Goal: Task Accomplishment & Management: Manage account settings

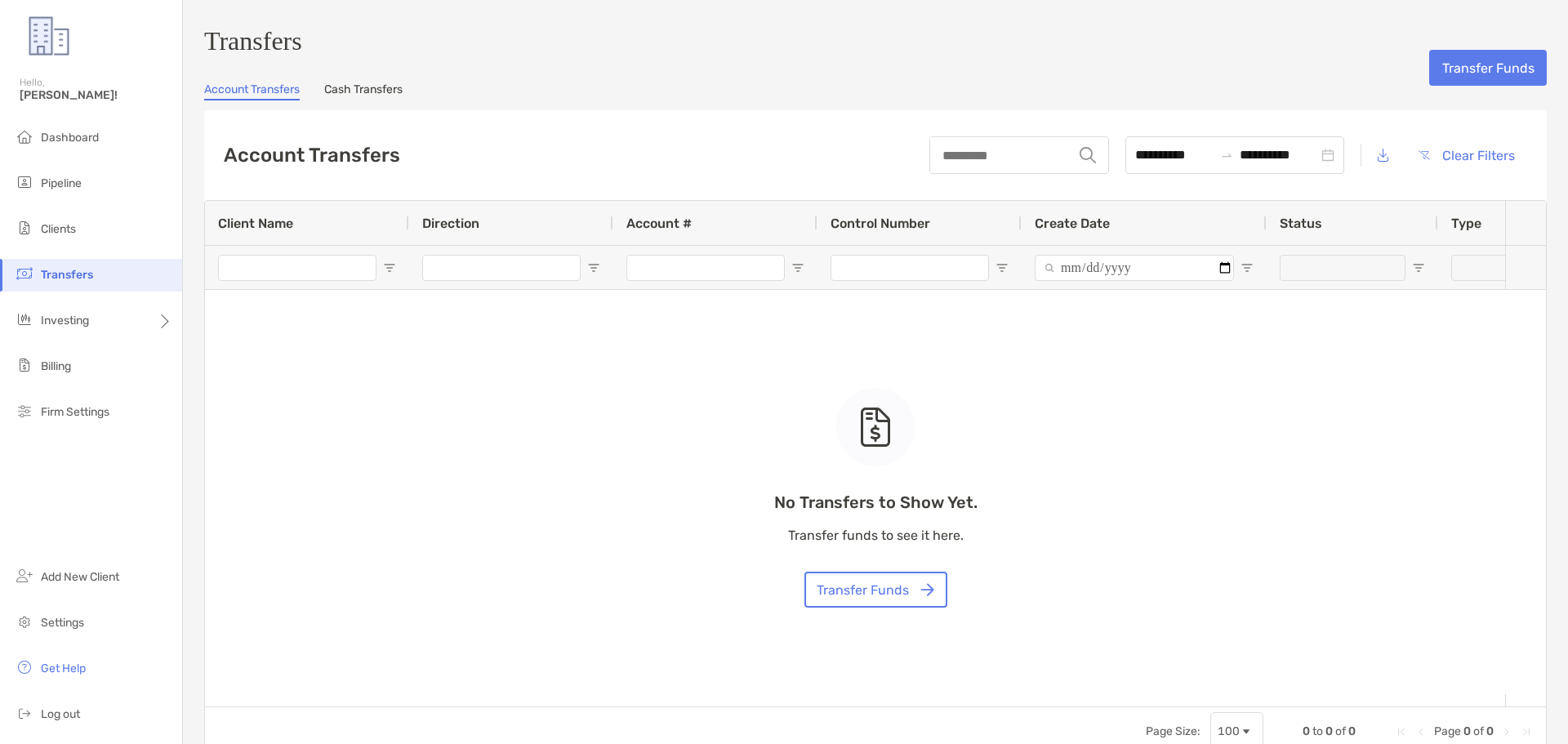
type input "***"
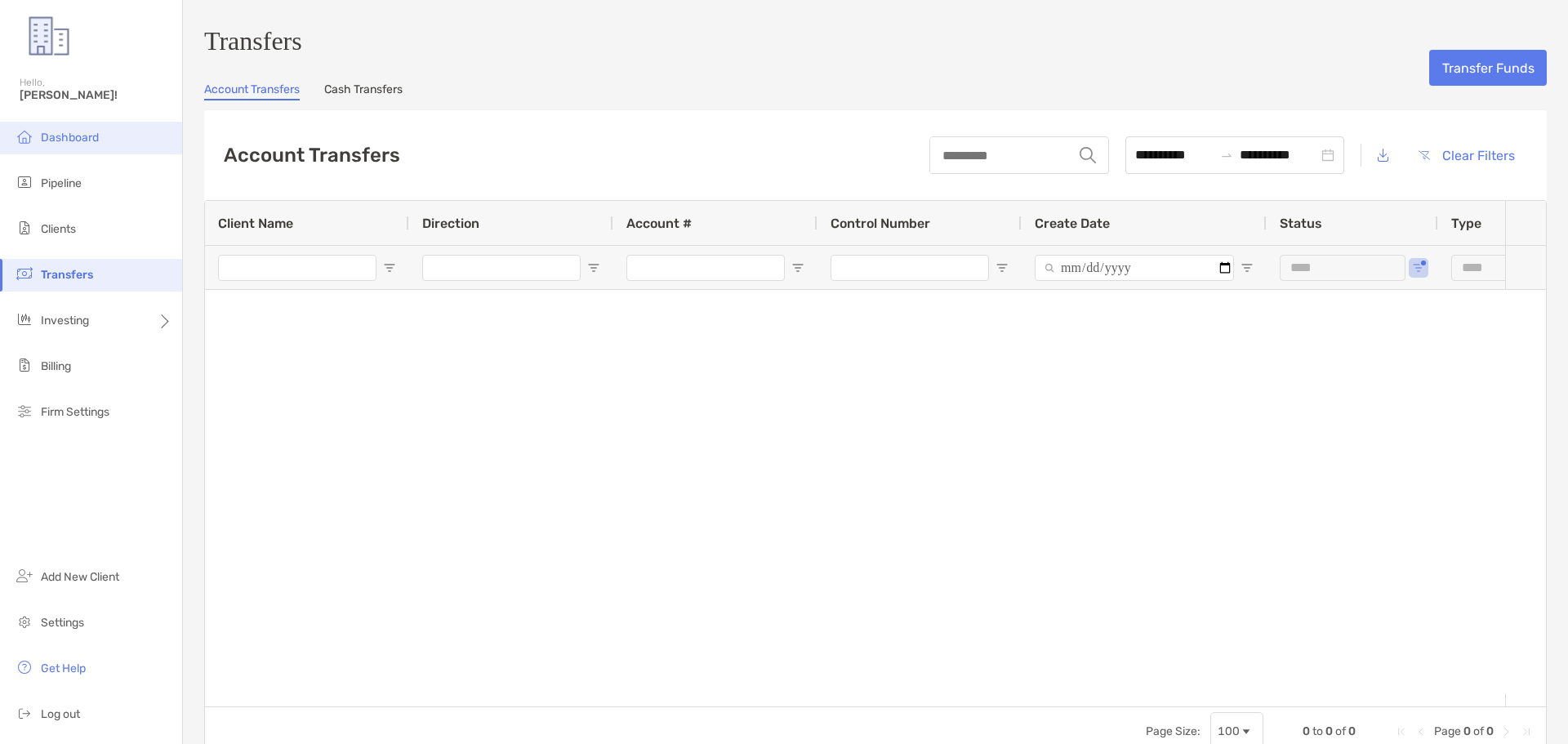
click at [77, 137] on span "Dashboard" at bounding box center [70, 137] width 58 height 14
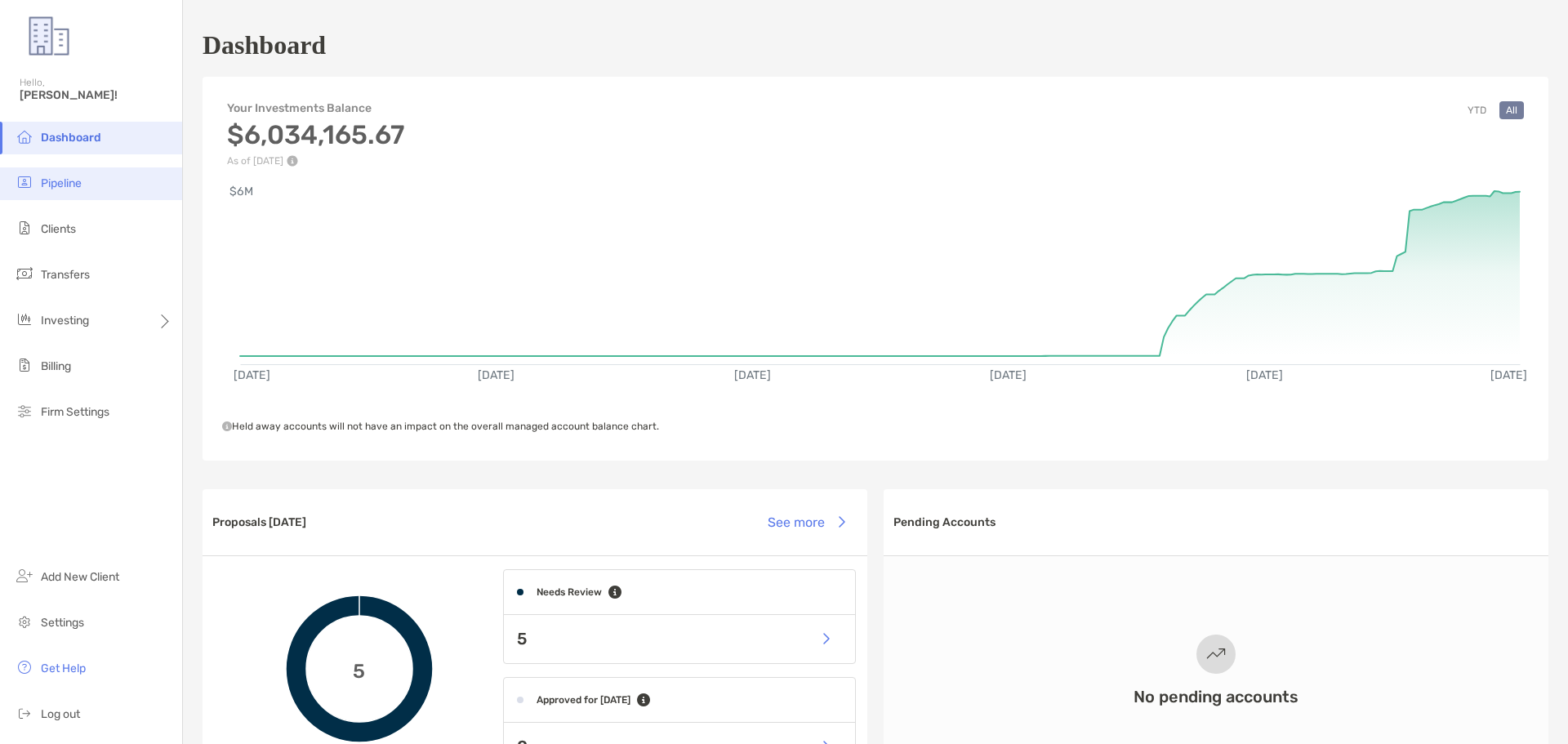
click at [89, 193] on li "Pipeline" at bounding box center [91, 183] width 182 height 33
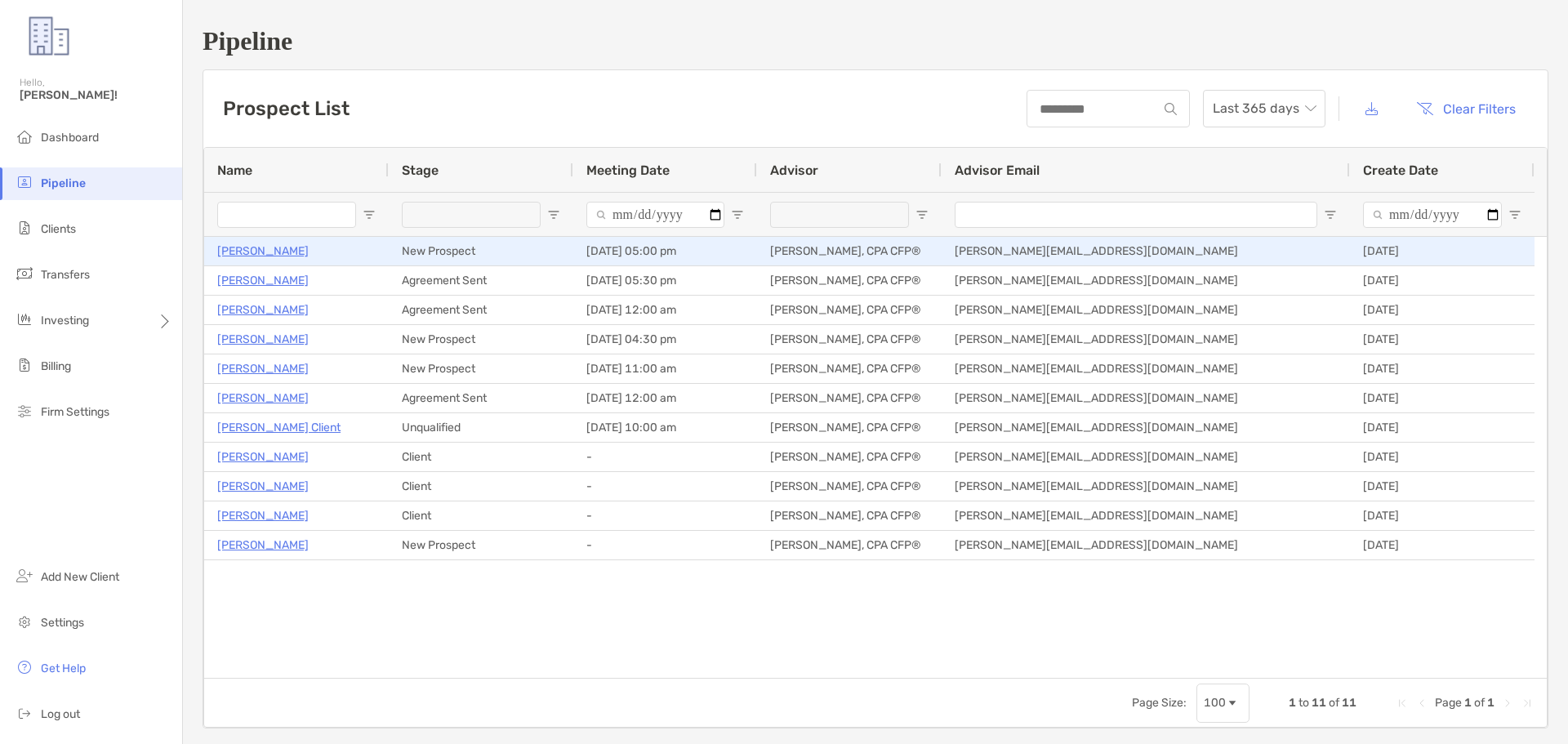
click at [291, 252] on p "Bernardo Egusquiza" at bounding box center [263, 251] width 91 height 21
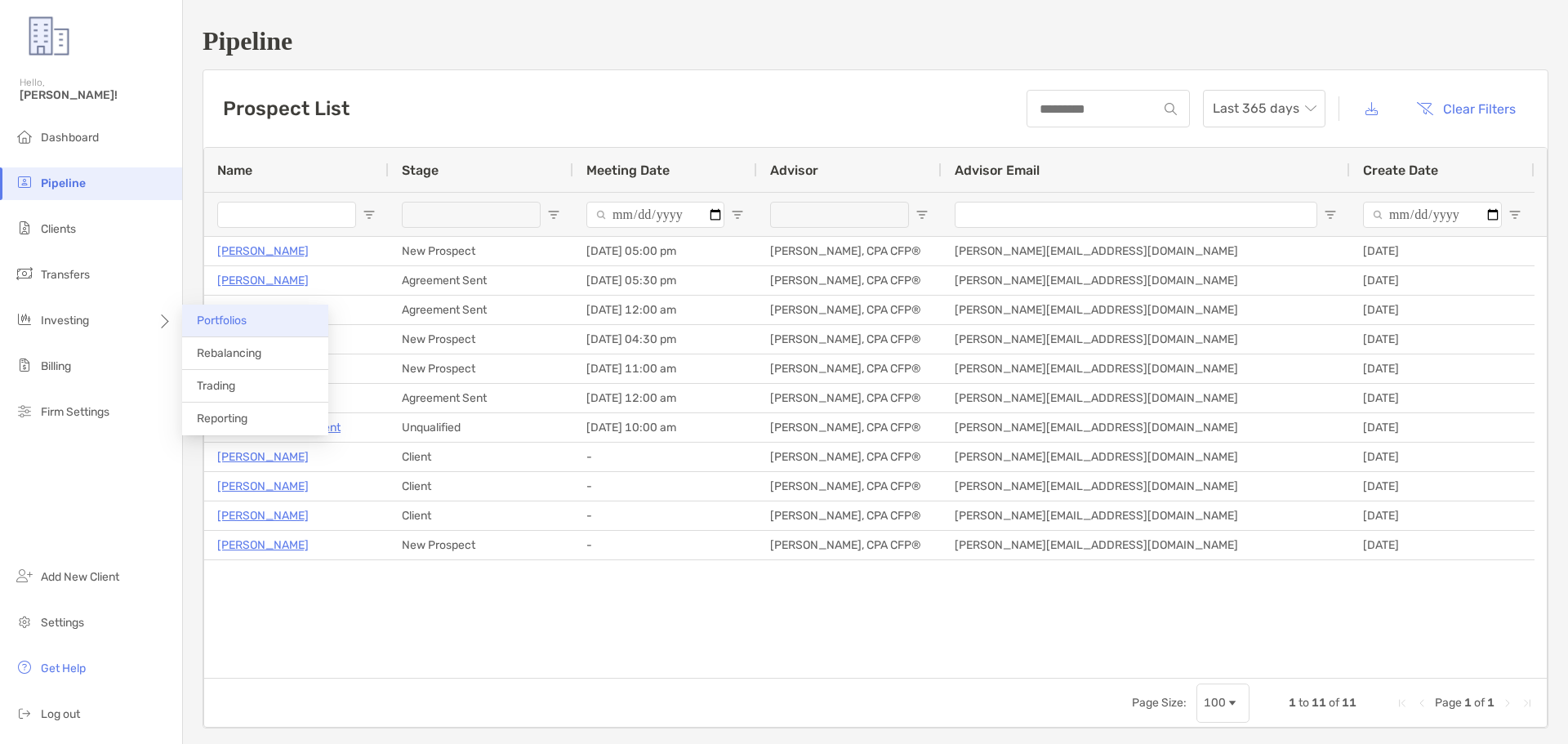
click at [222, 328] on li "Portfolios" at bounding box center [255, 320] width 147 height 33
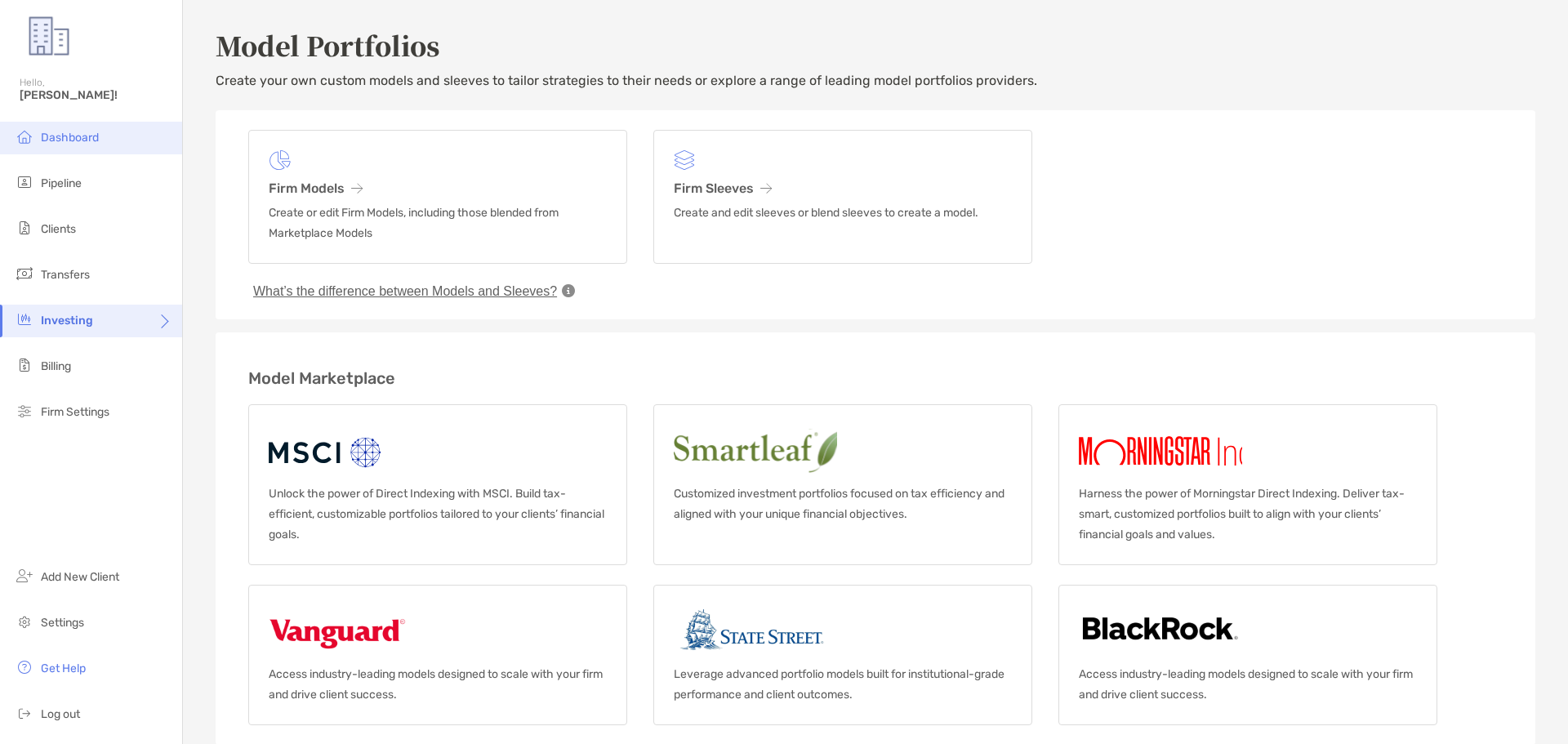
click at [75, 149] on li "Dashboard" at bounding box center [91, 137] width 182 height 33
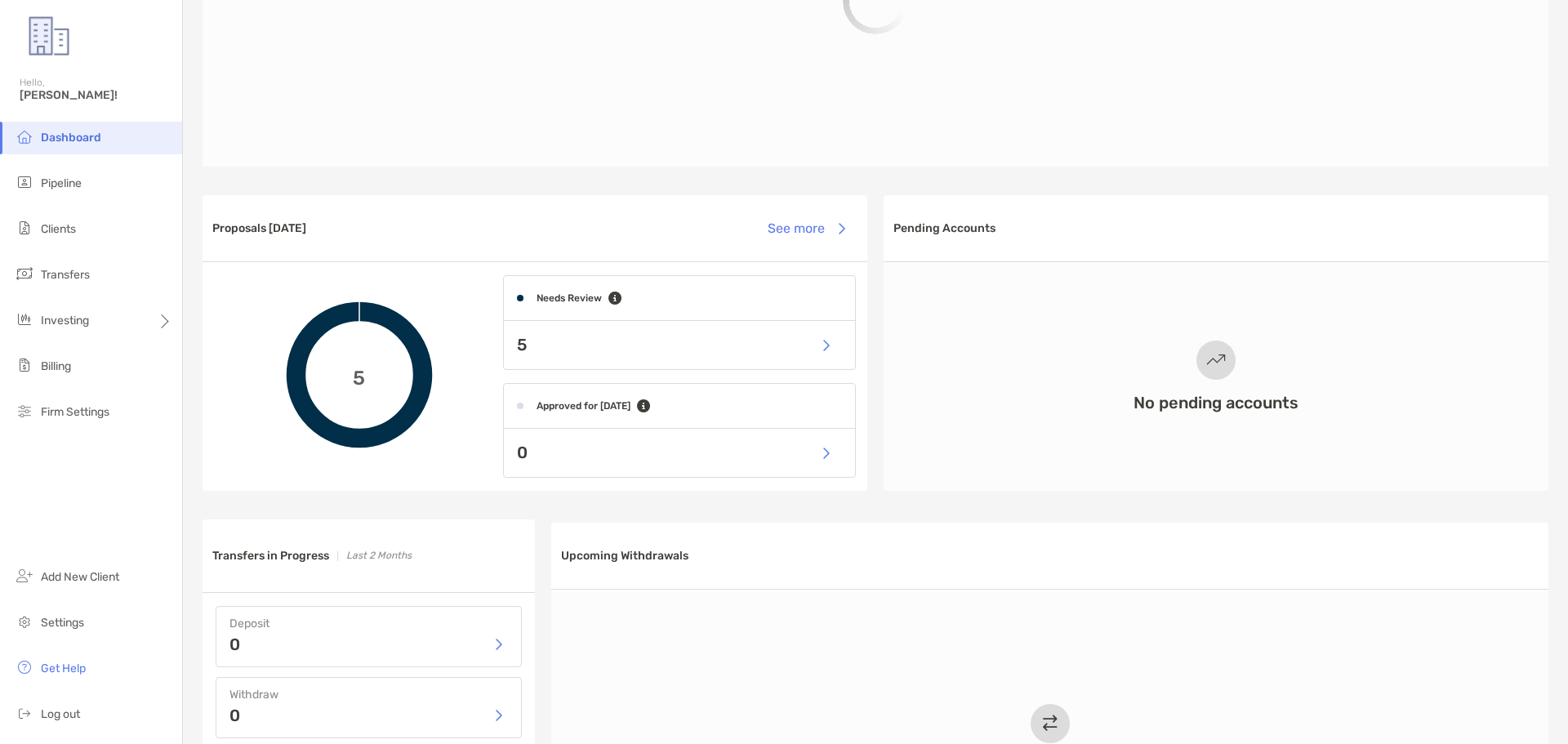
scroll to position [246, 0]
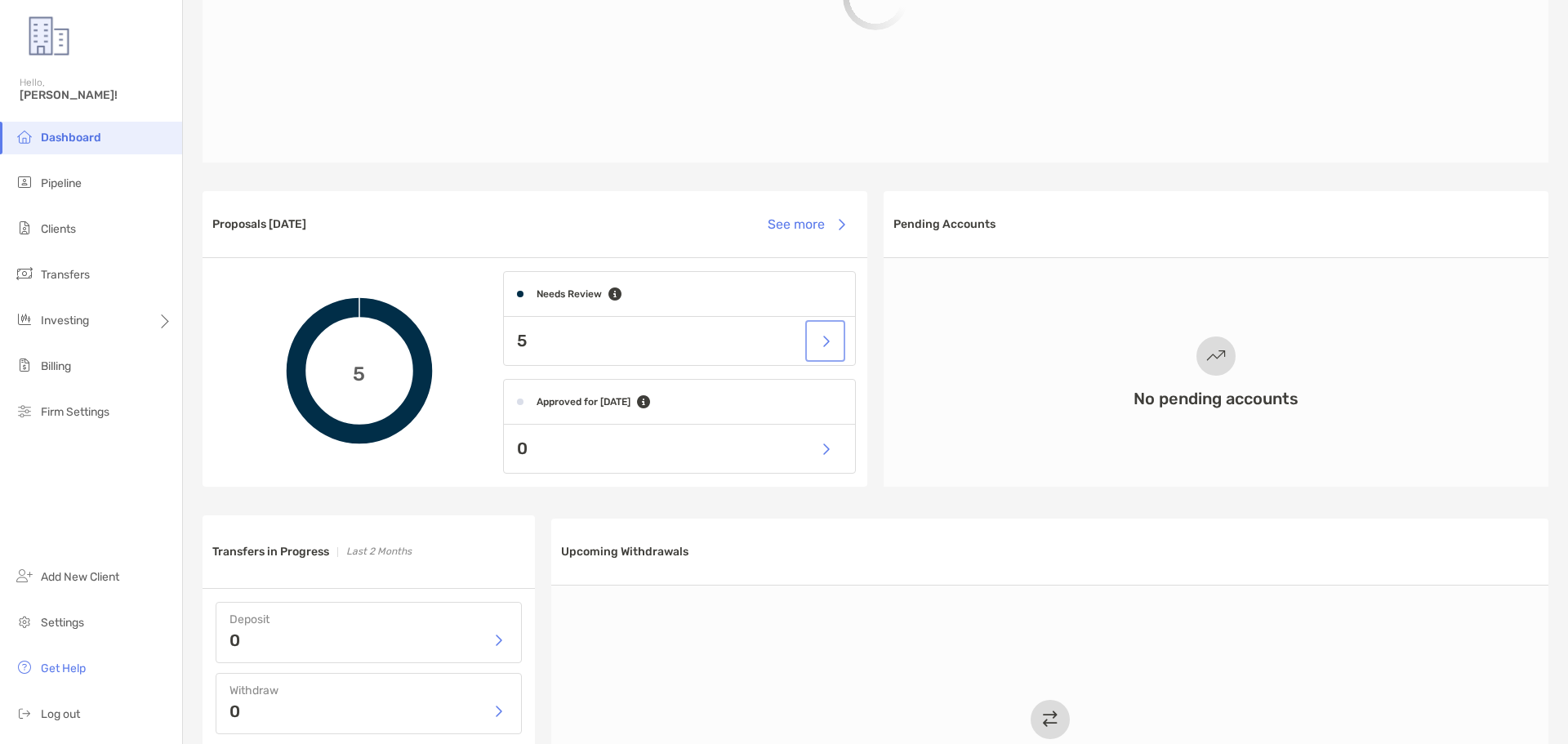
click at [821, 347] on button "button" at bounding box center [825, 342] width 34 height 35
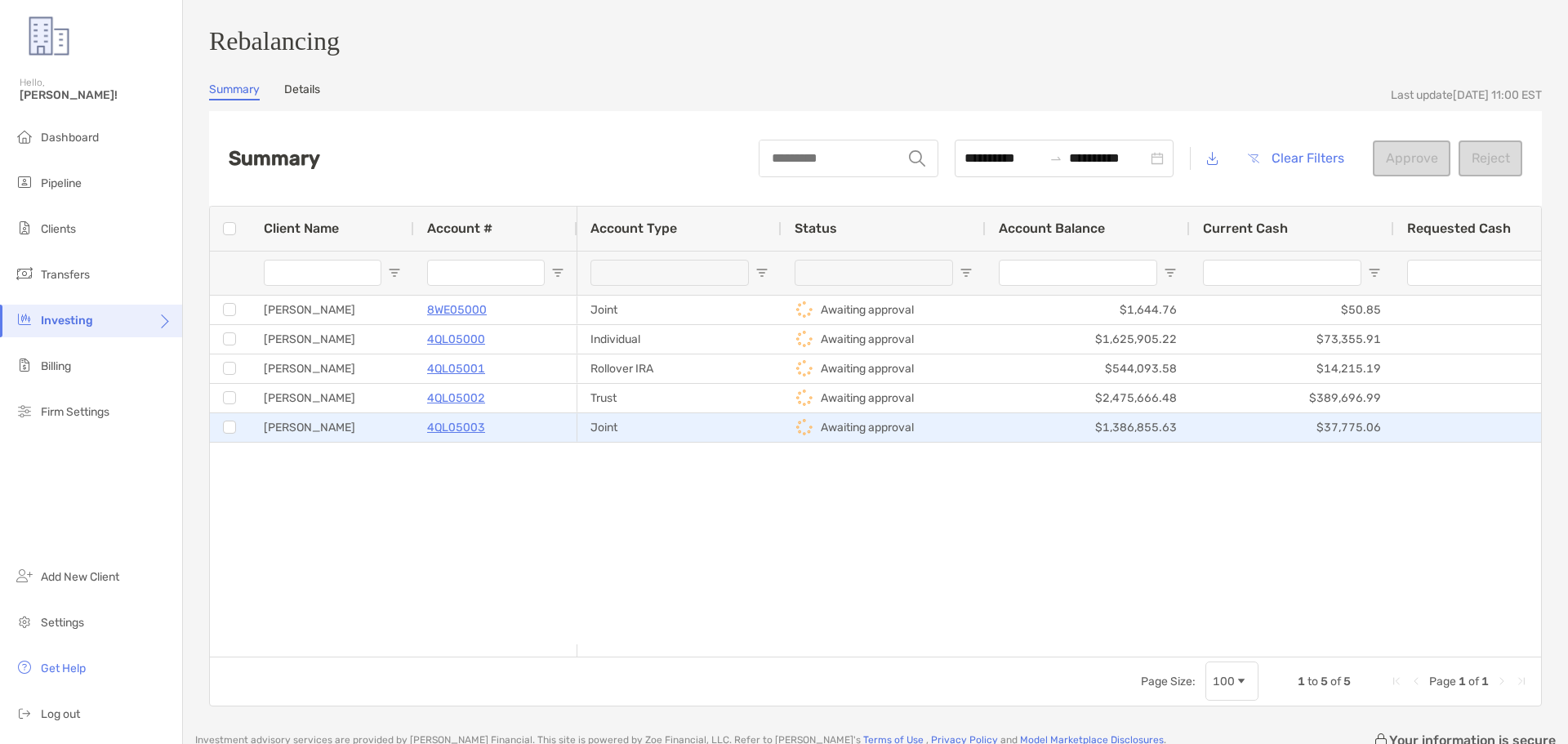
click at [470, 438] on p "4QL05003" at bounding box center [456, 428] width 58 height 21
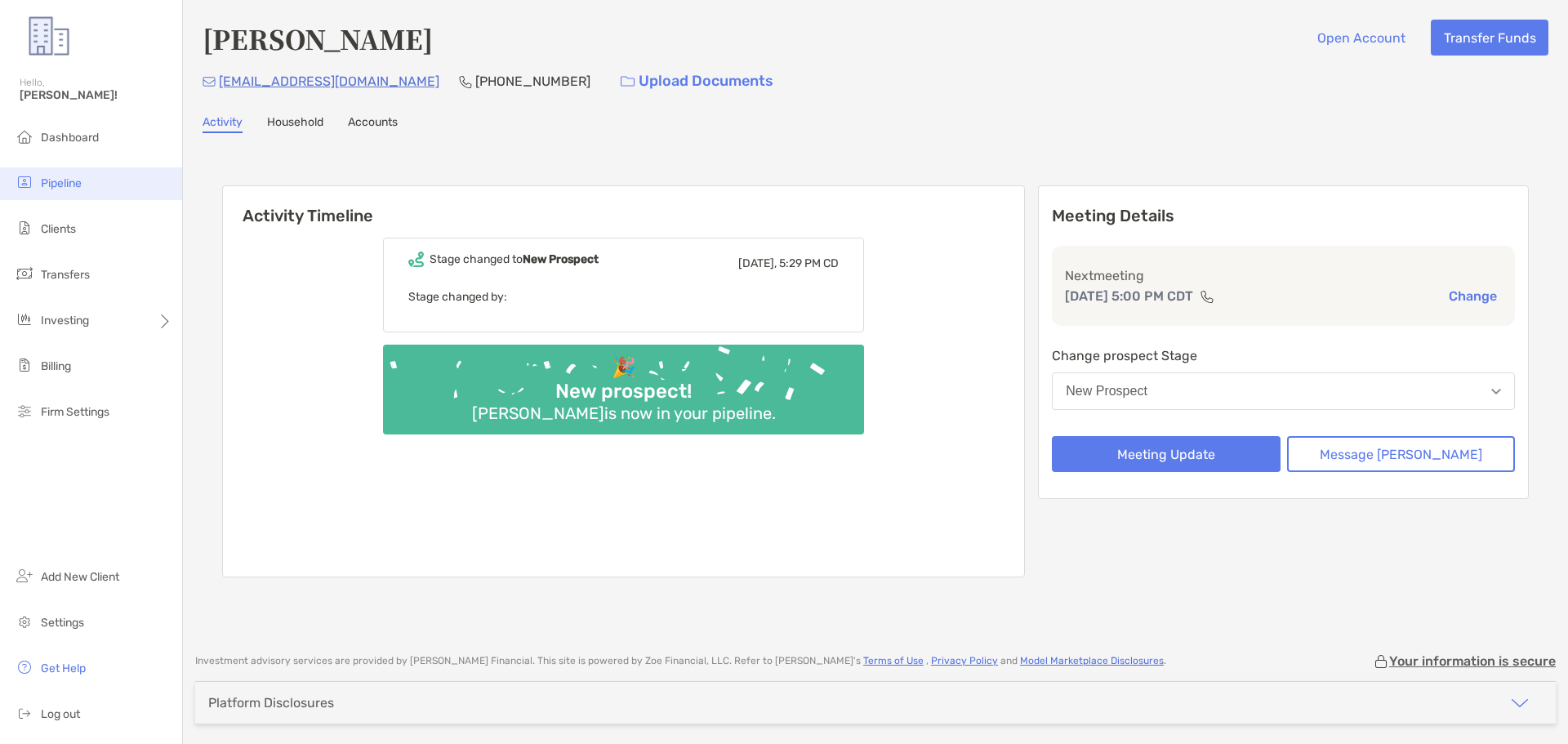
click at [43, 185] on span "Pipeline" at bounding box center [62, 183] width 41 height 14
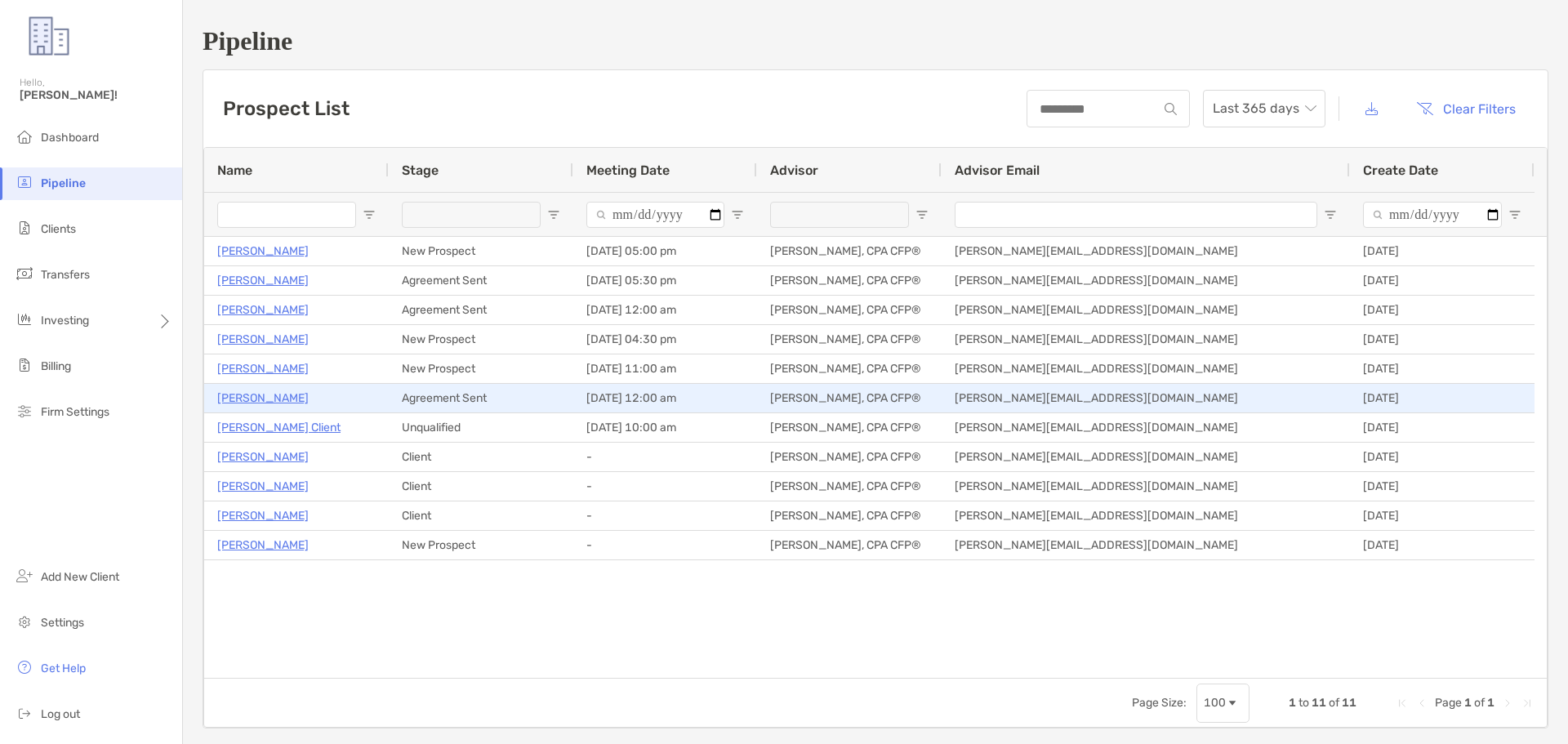
click at [252, 399] on p "[PERSON_NAME]" at bounding box center [263, 399] width 91 height 21
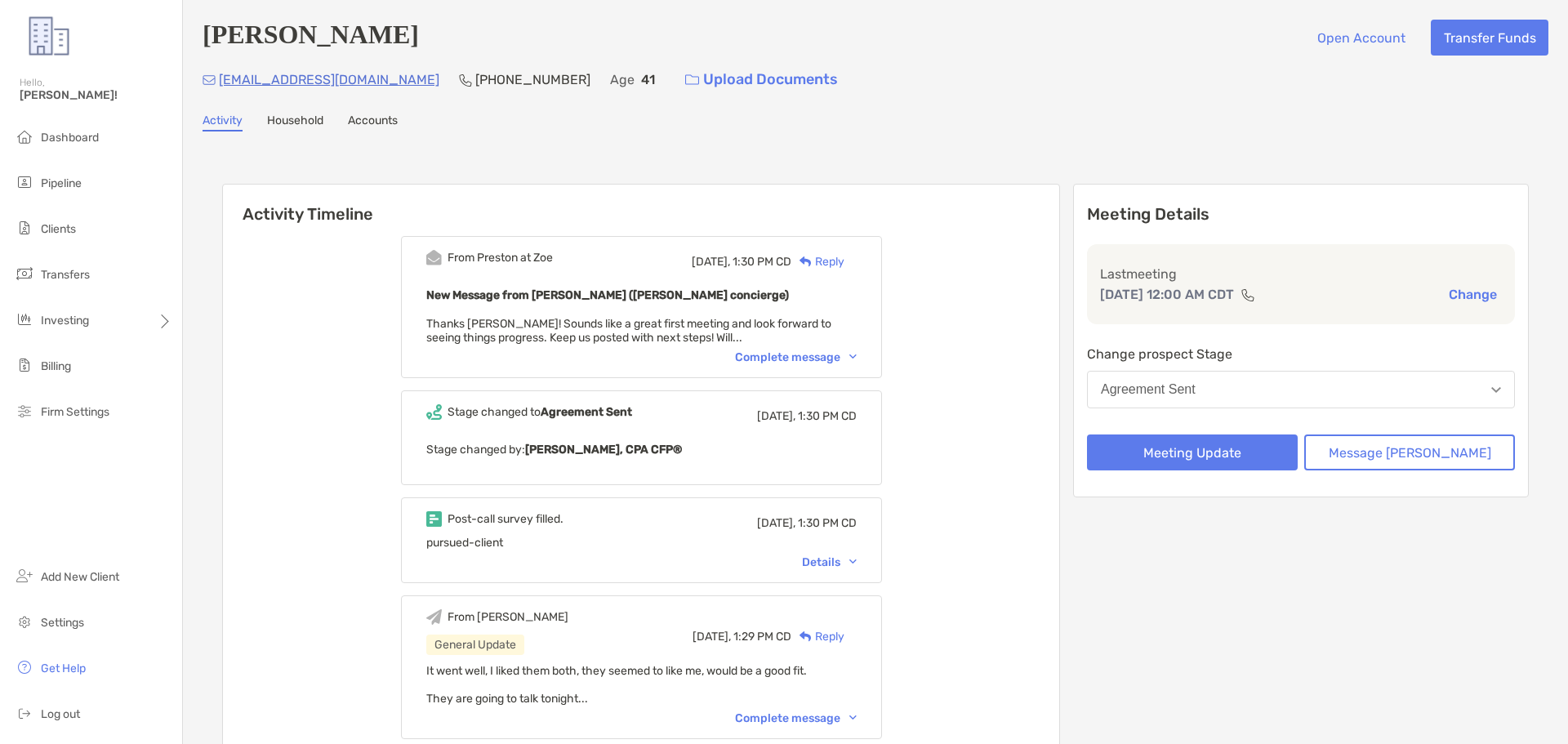
click at [1266, 389] on button "Agreement Sent" at bounding box center [1301, 389] width 428 height 37
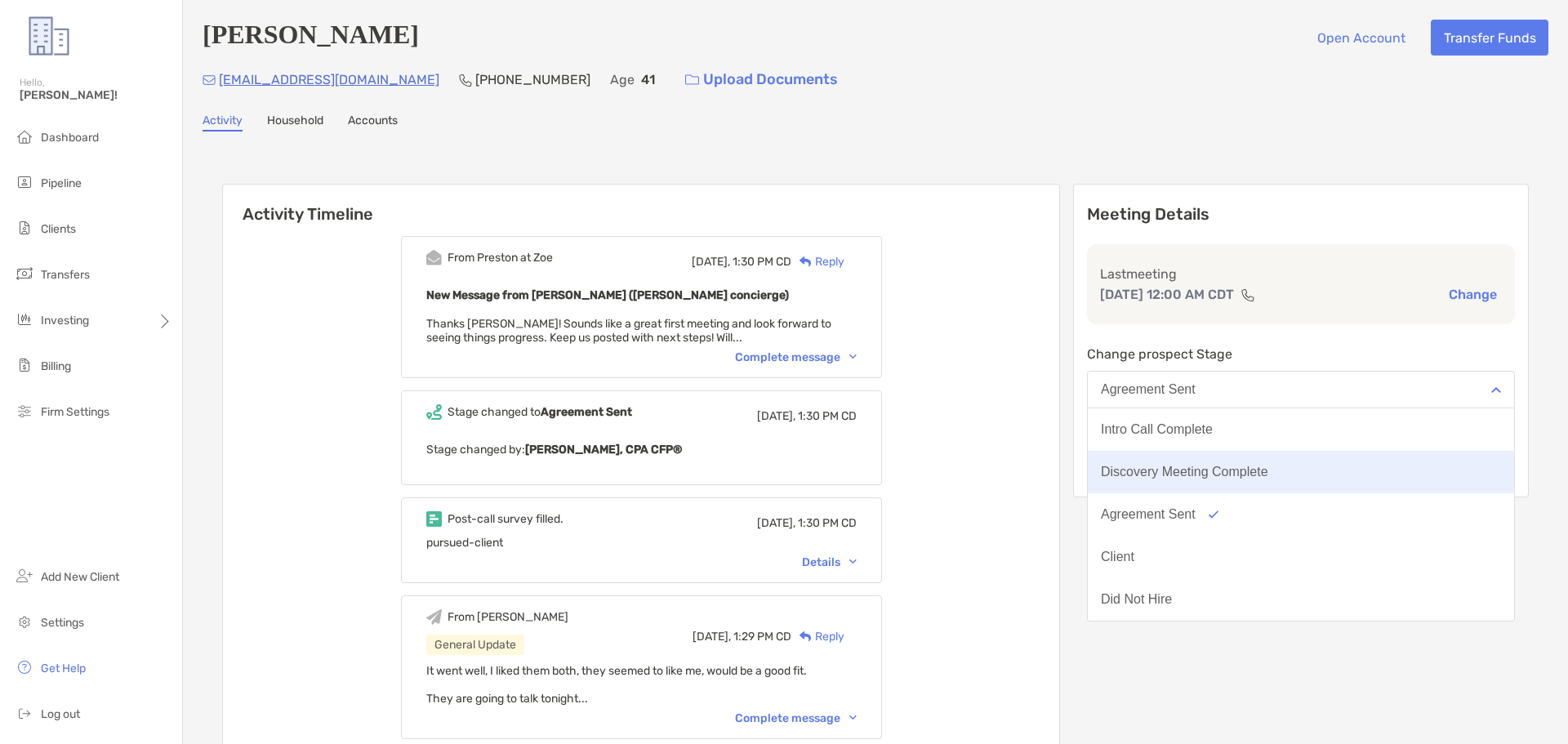
scroll to position [128, 0]
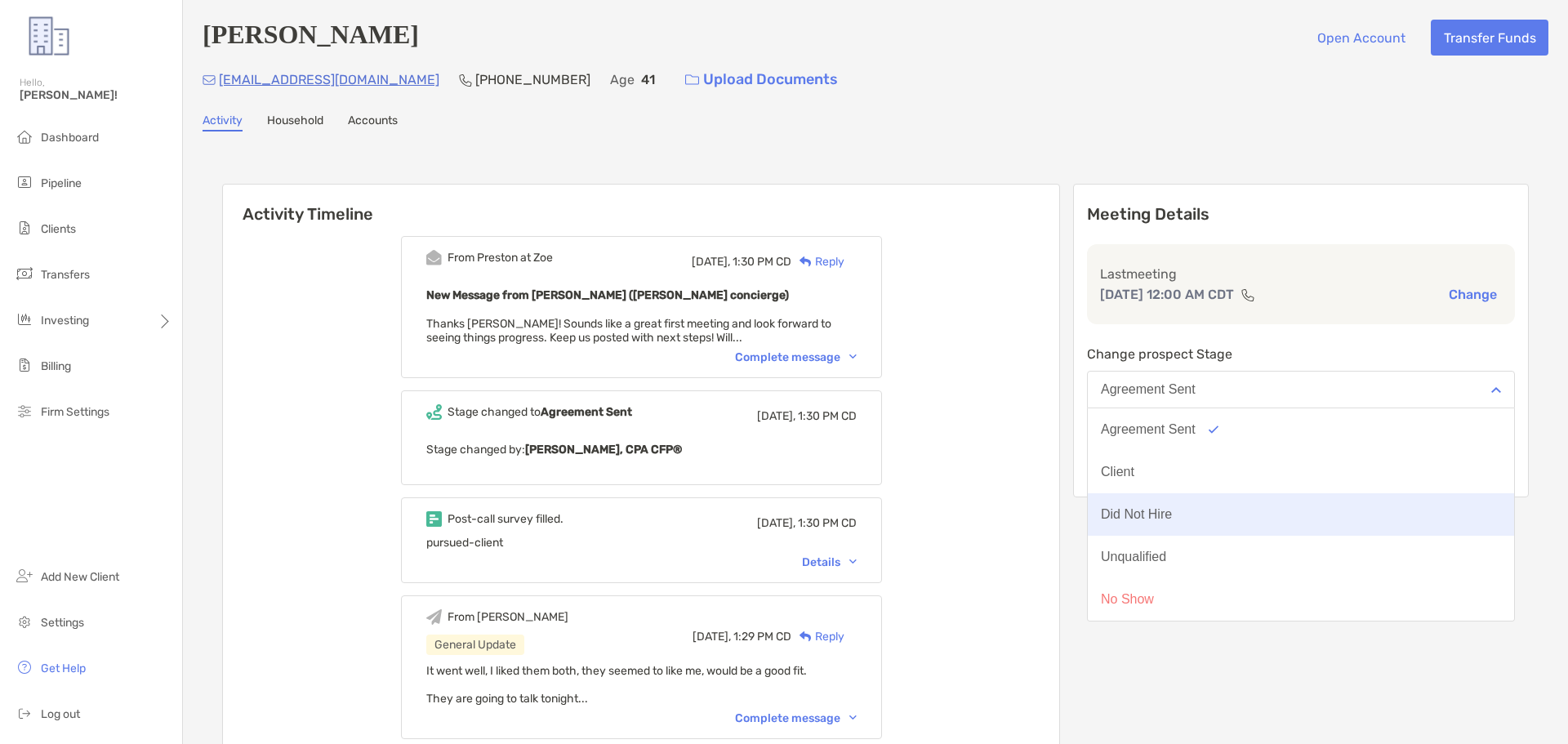
click at [1311, 520] on button "Did Not Hire" at bounding box center [1301, 515] width 427 height 43
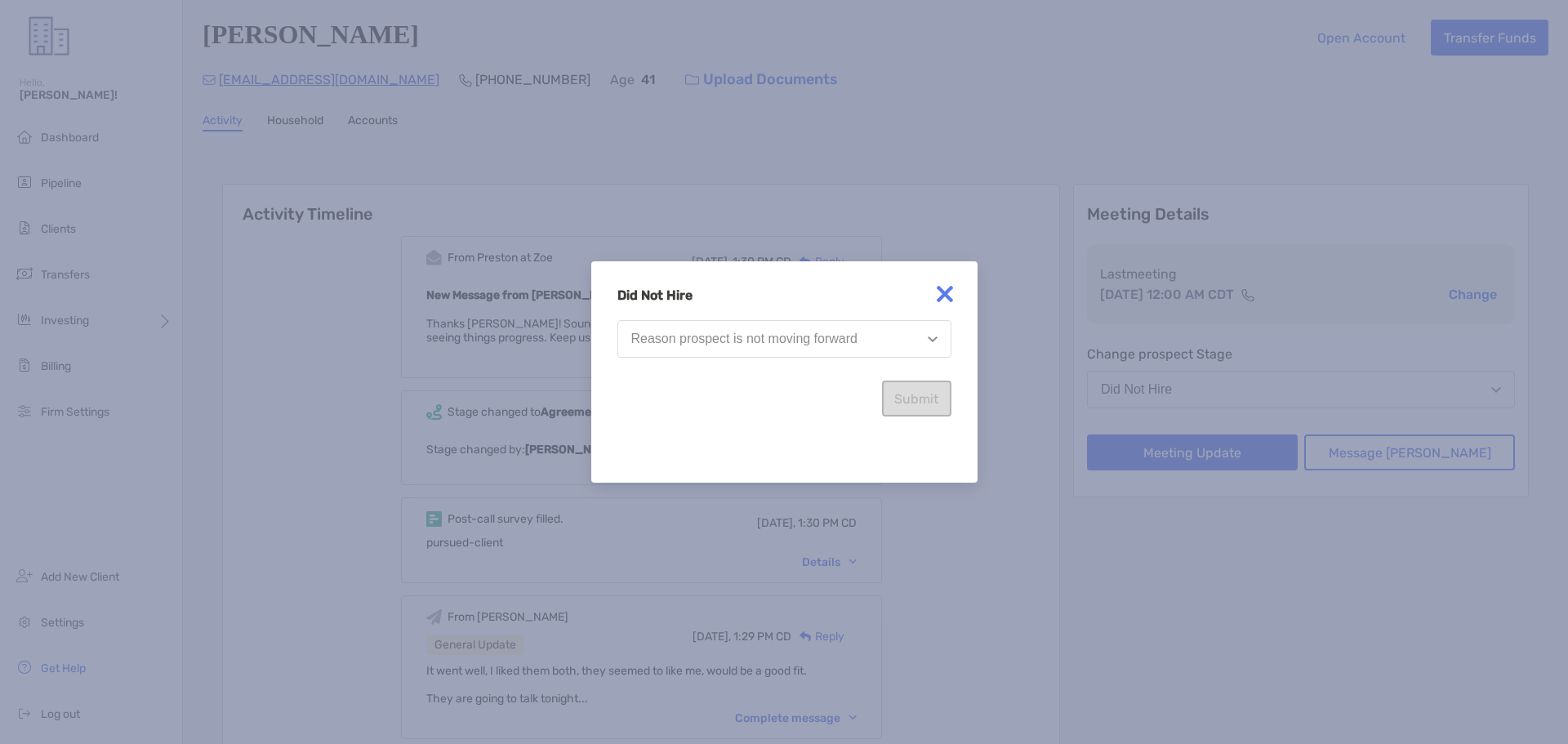
click at [782, 338] on div "Reason prospect is not moving forward" at bounding box center [744, 339] width 226 height 15
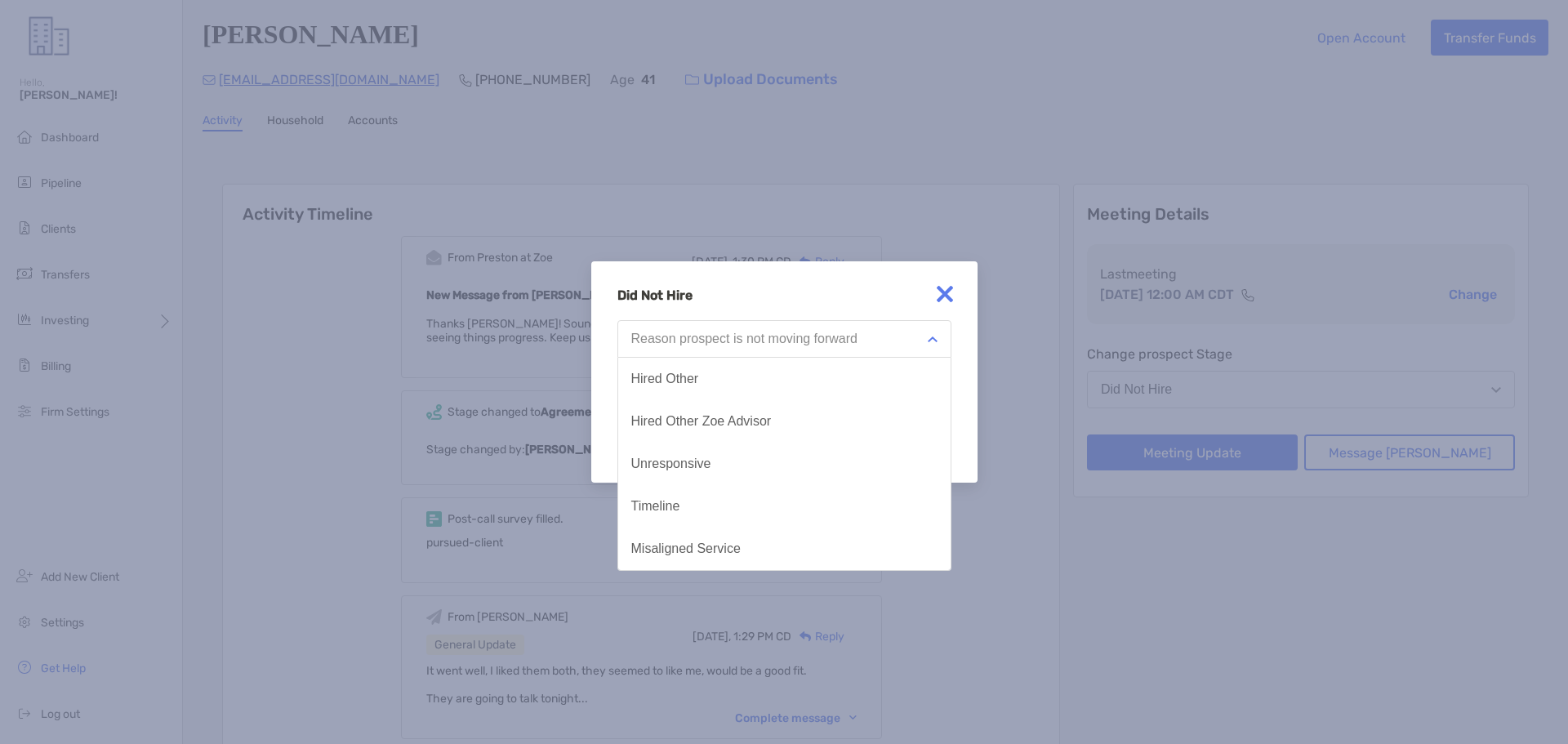
scroll to position [4, 0]
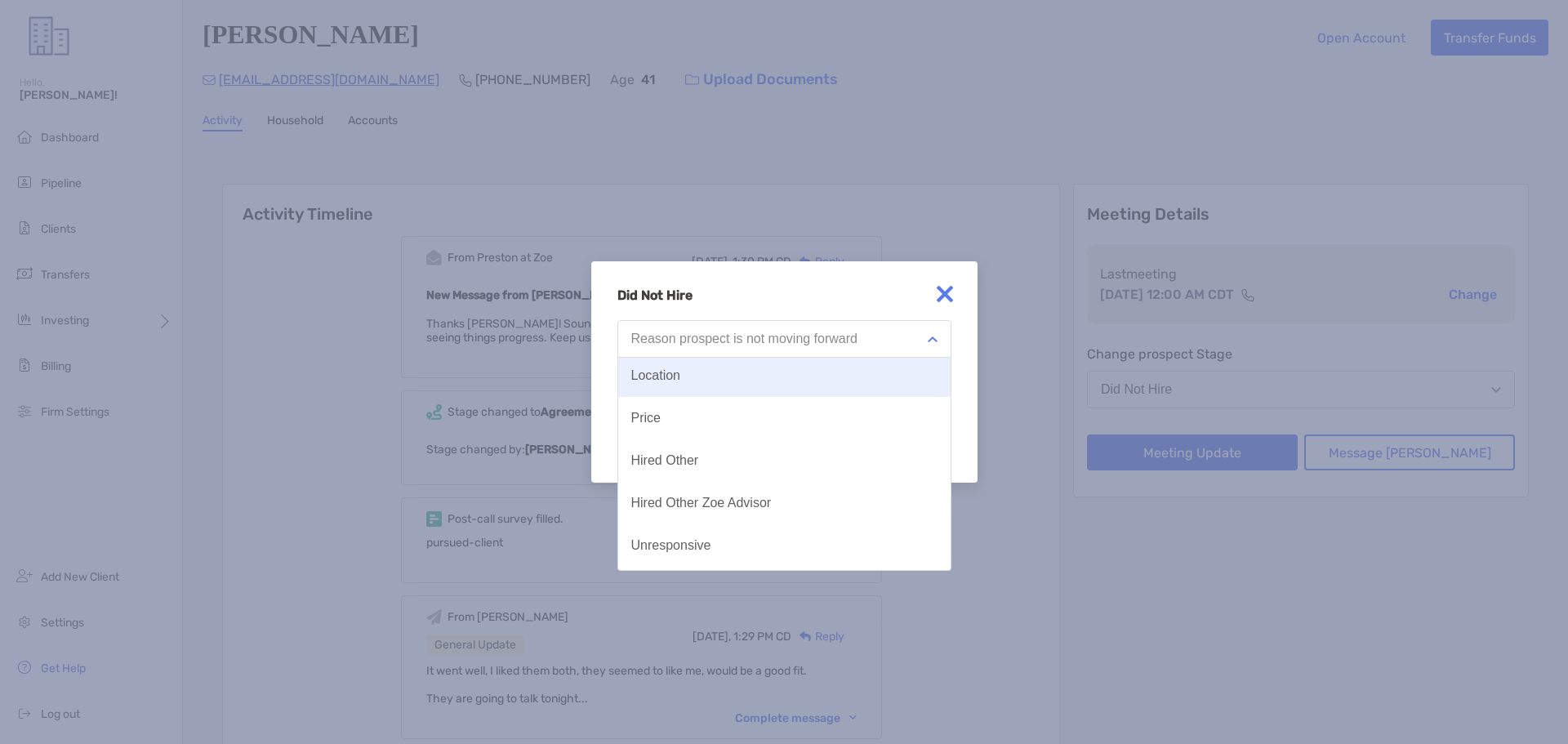
click at [794, 387] on button "Location" at bounding box center [784, 376] width 332 height 43
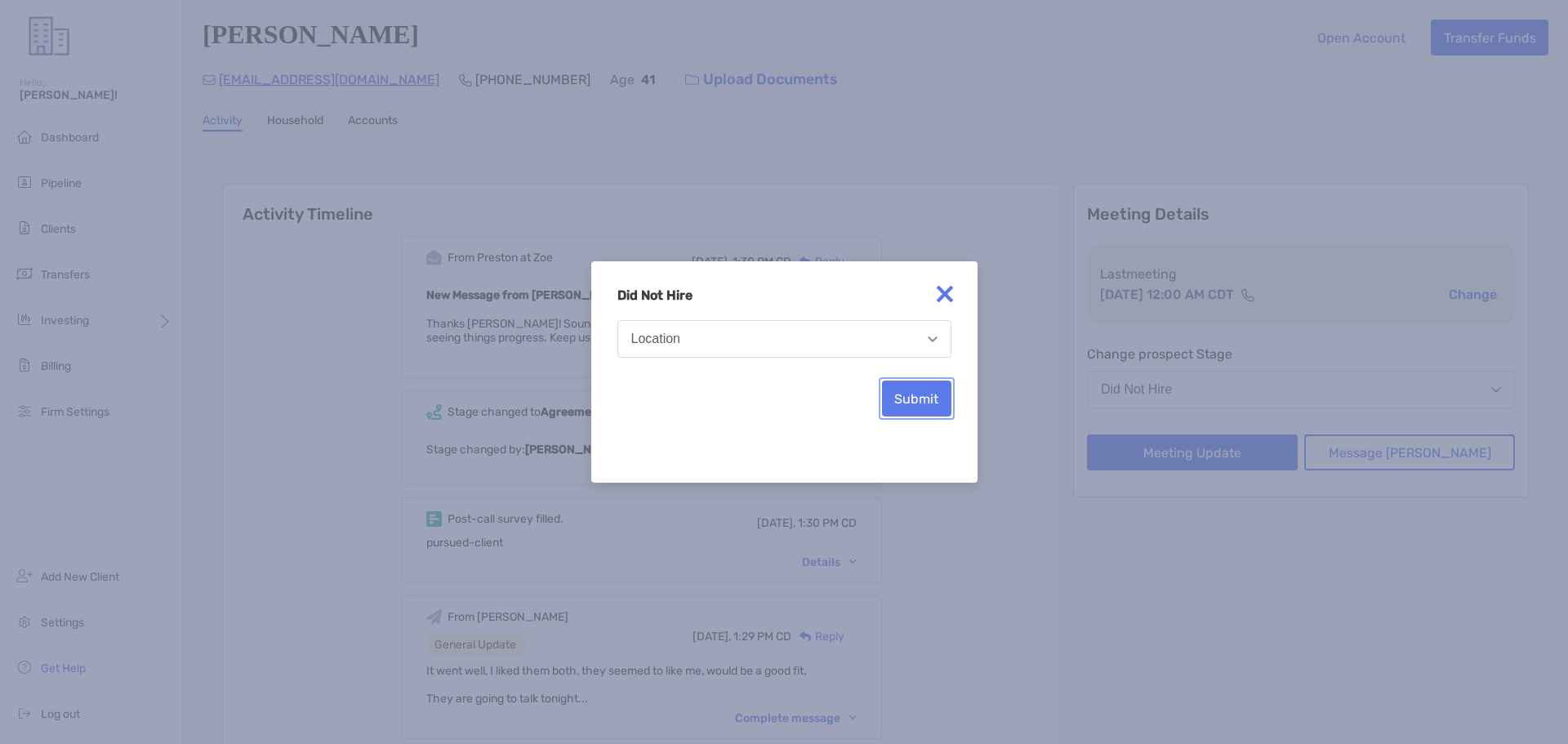
click at [891, 398] on button "Submit" at bounding box center [917, 399] width 69 height 36
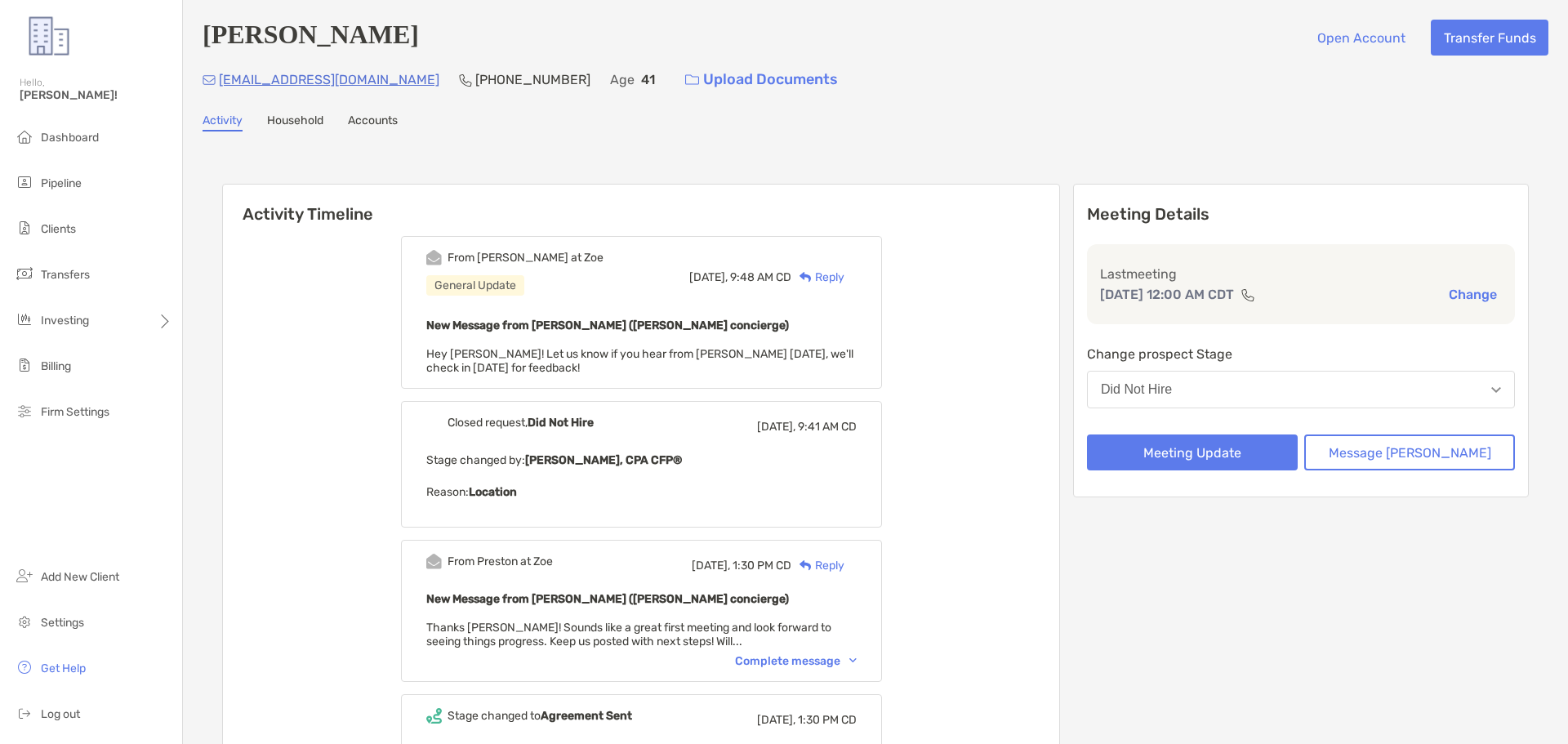
click at [840, 280] on div "Reply" at bounding box center [818, 277] width 53 height 17
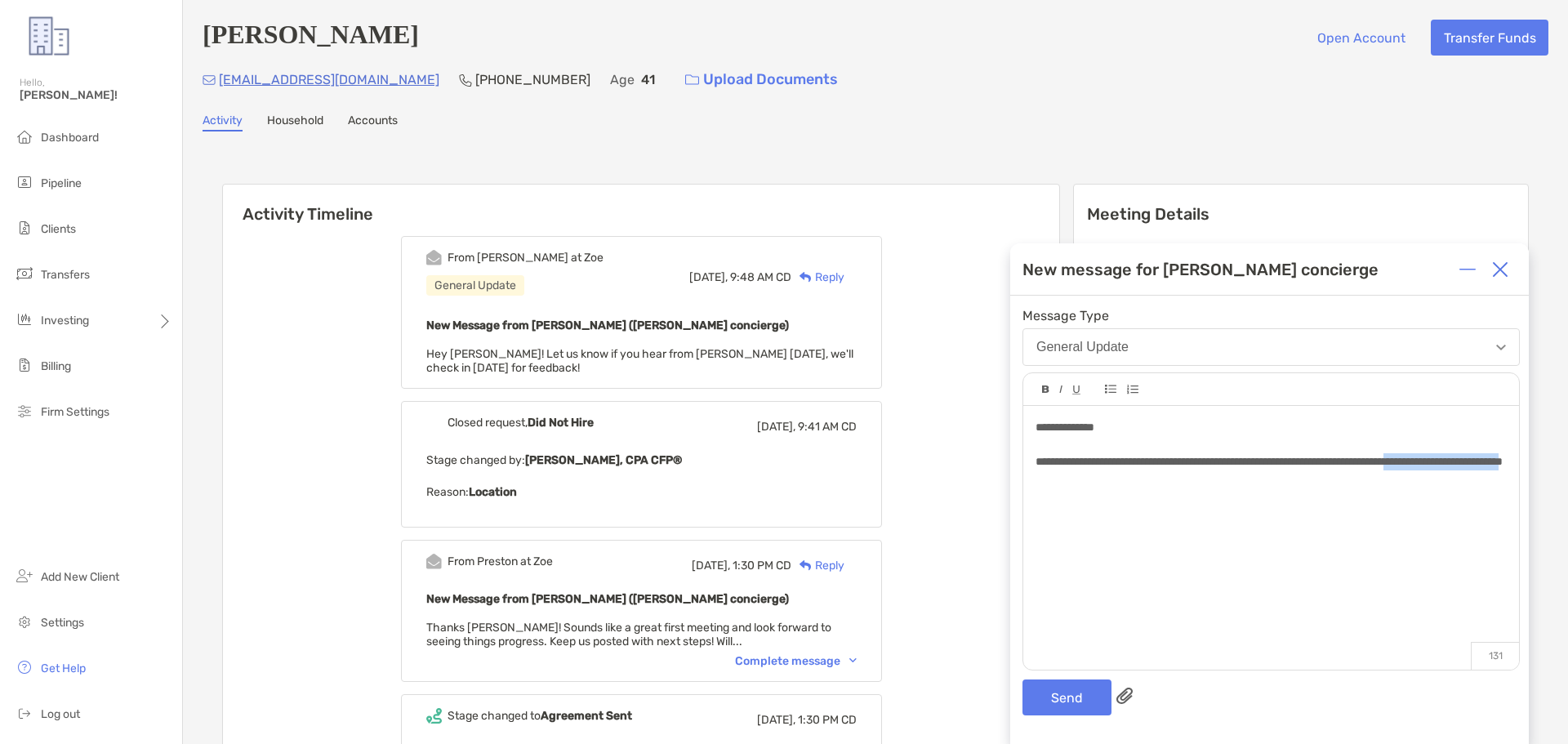
drag, startPoint x: 1160, startPoint y: 479, endPoint x: 1470, endPoint y: 465, distance: 310.3
click at [1470, 465] on span "**********" at bounding box center [1269, 461] width 468 height 11
click at [1480, 468] on div "**********" at bounding box center [1271, 462] width 470 height 17
click at [1069, 708] on button "Send" at bounding box center [1067, 697] width 89 height 36
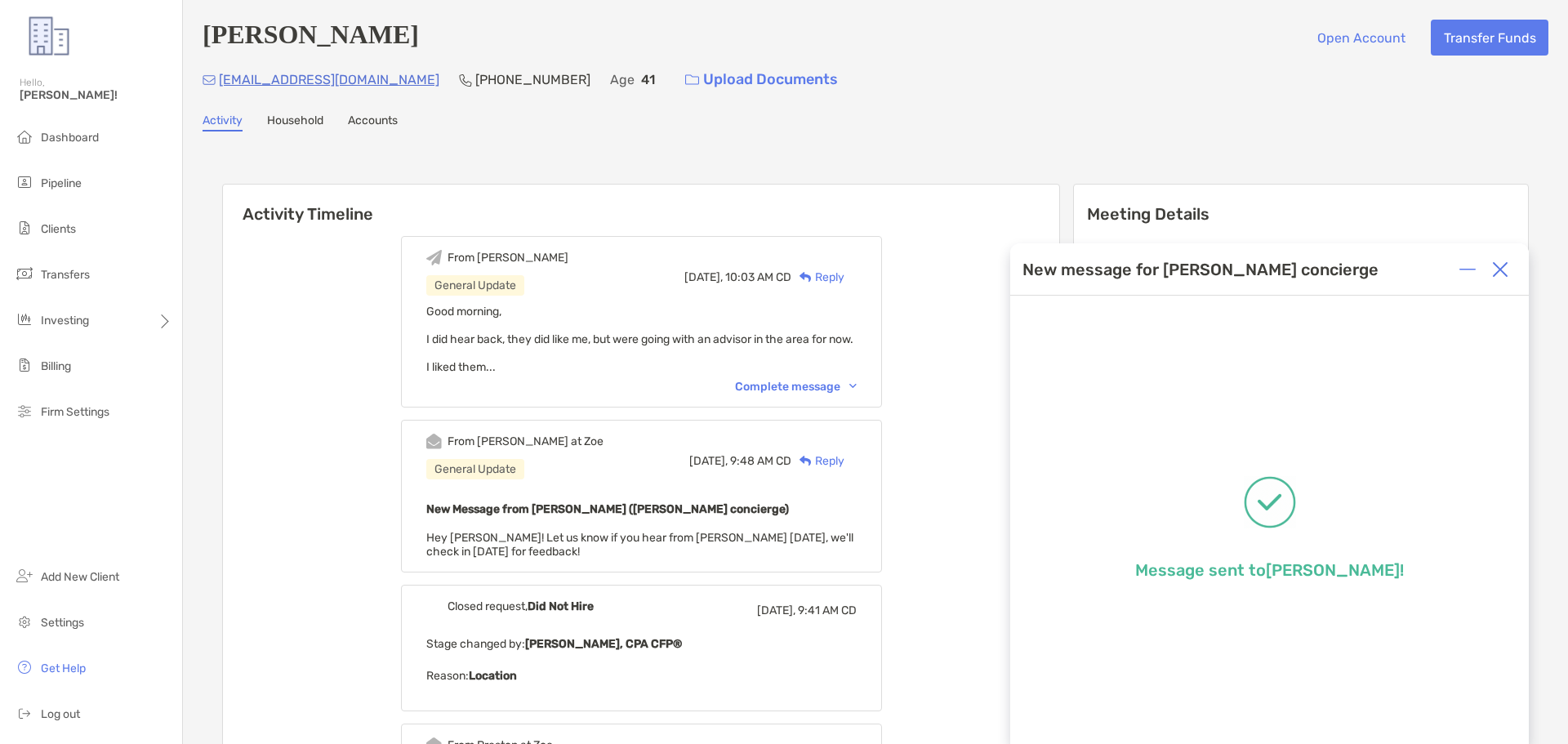
click at [1497, 265] on img at bounding box center [1501, 270] width 17 height 17
